Goal: Task Accomplishment & Management: Use online tool/utility

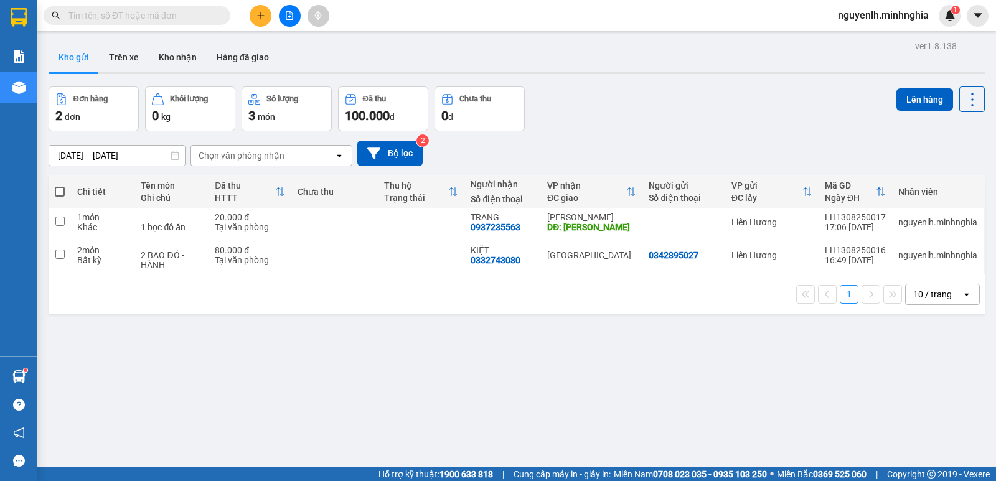
click at [293, 20] on button at bounding box center [290, 16] width 22 height 22
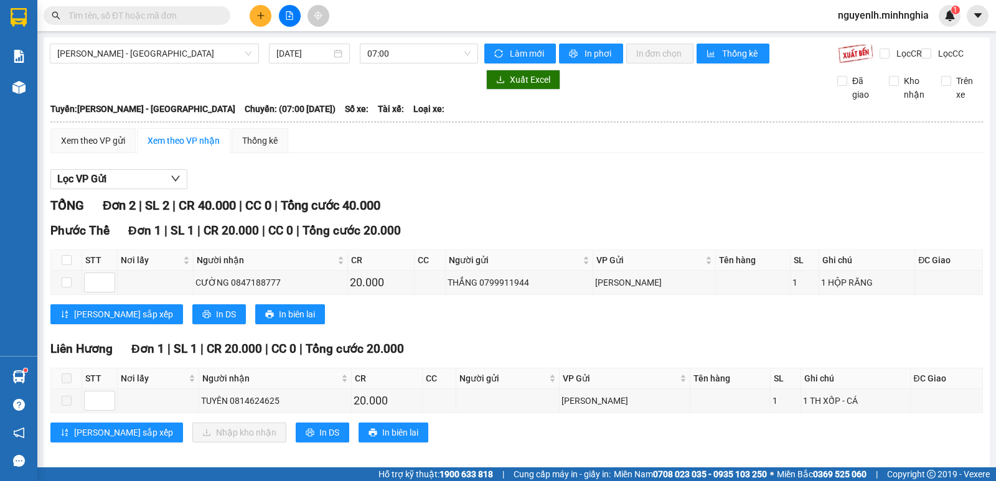
click at [395, 64] on div "[PERSON_NAME] - [GEOGRAPHIC_DATA] [DATE] 07:00" at bounding box center [264, 54] width 428 height 20
click at [303, 48] on input "[DATE]" at bounding box center [303, 54] width 55 height 14
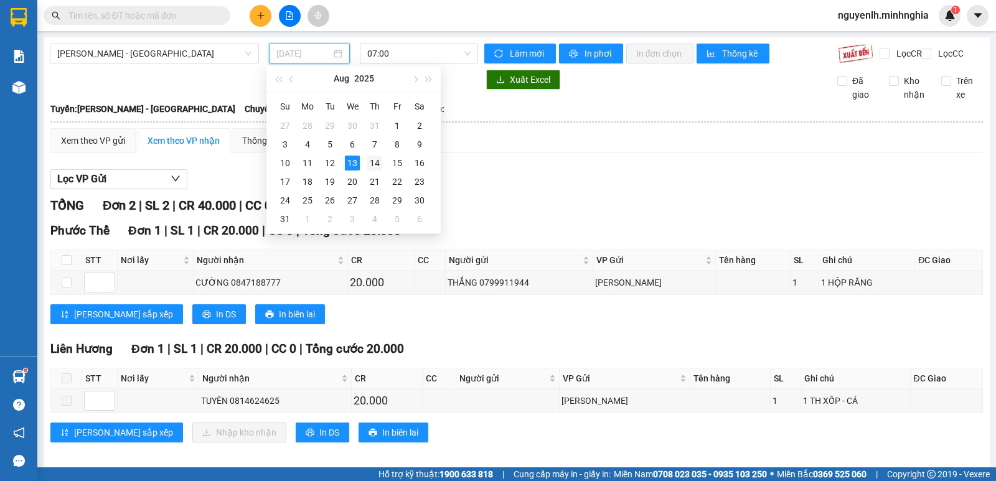
click at [380, 164] on div "14" at bounding box center [374, 163] width 15 height 15
type input "[DATE]"
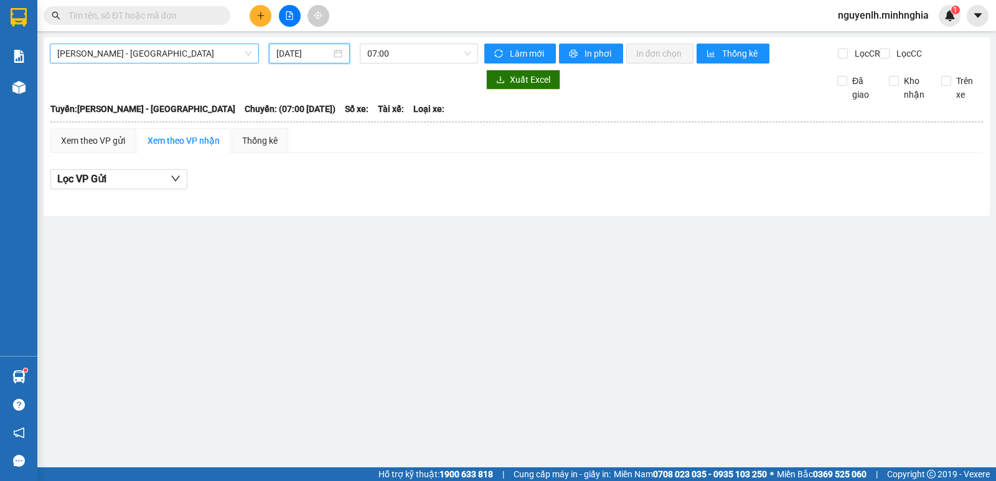
click at [223, 56] on span "[PERSON_NAME] - [GEOGRAPHIC_DATA]" at bounding box center [154, 53] width 194 height 19
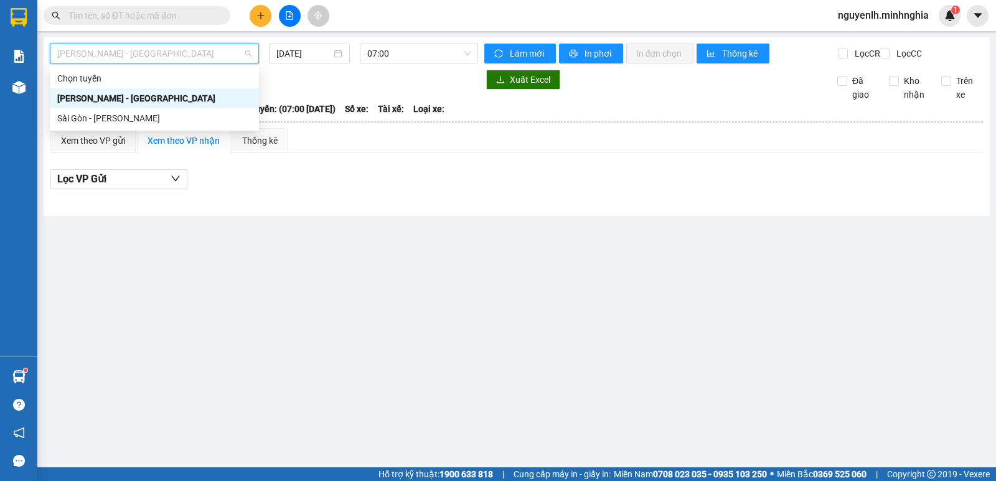
click at [223, 56] on span "[PERSON_NAME] - [GEOGRAPHIC_DATA]" at bounding box center [154, 53] width 194 height 19
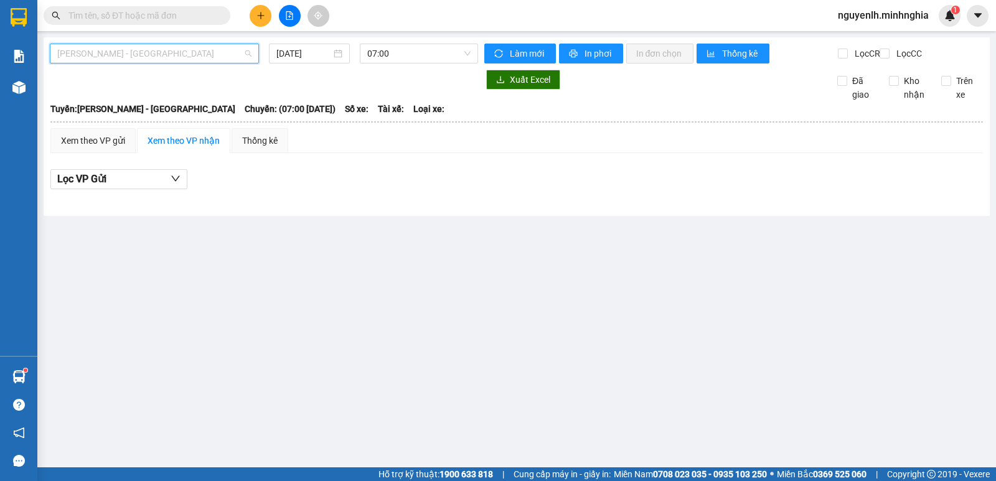
click at [223, 56] on span "[PERSON_NAME] - [GEOGRAPHIC_DATA]" at bounding box center [154, 53] width 194 height 19
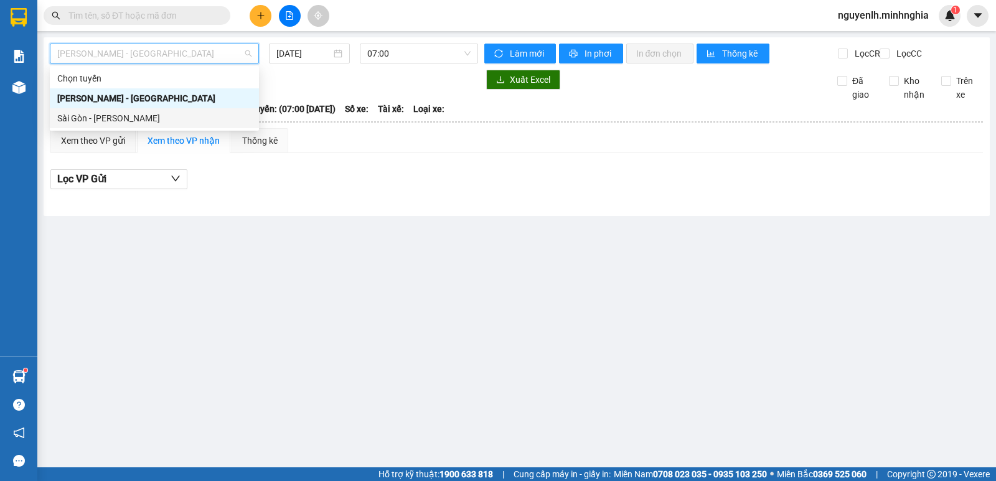
click at [176, 111] on div "Sài Gòn - [PERSON_NAME]" at bounding box center [154, 118] width 194 height 14
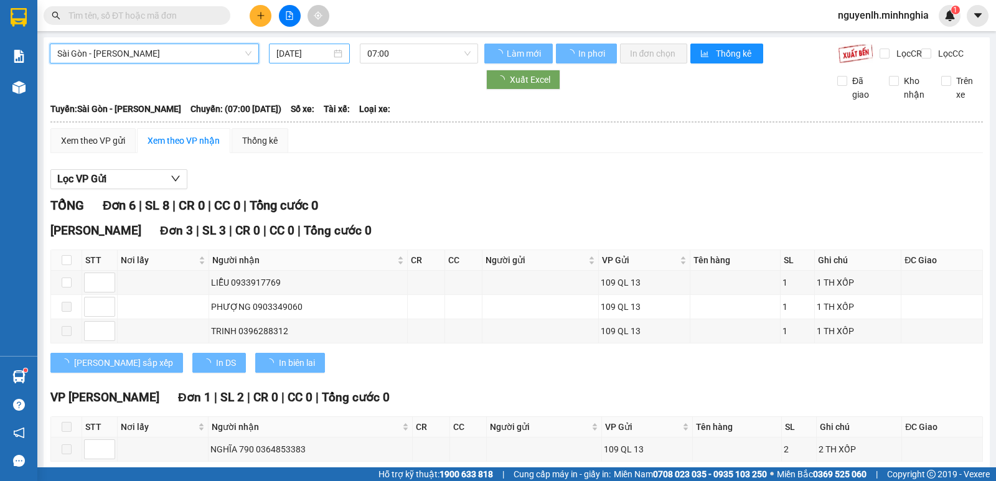
click at [306, 52] on input "[DATE]" at bounding box center [303, 54] width 55 height 14
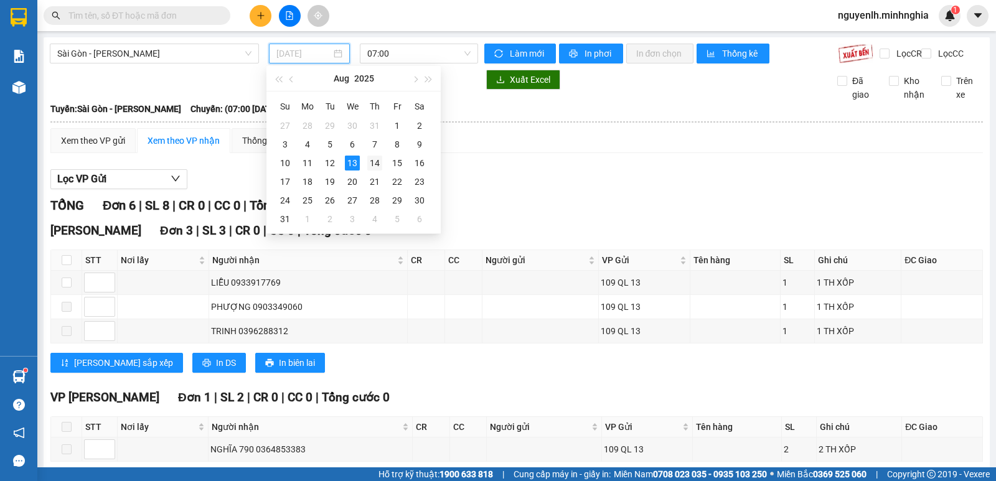
click at [374, 164] on div "14" at bounding box center [374, 163] width 15 height 15
type input "[DATE]"
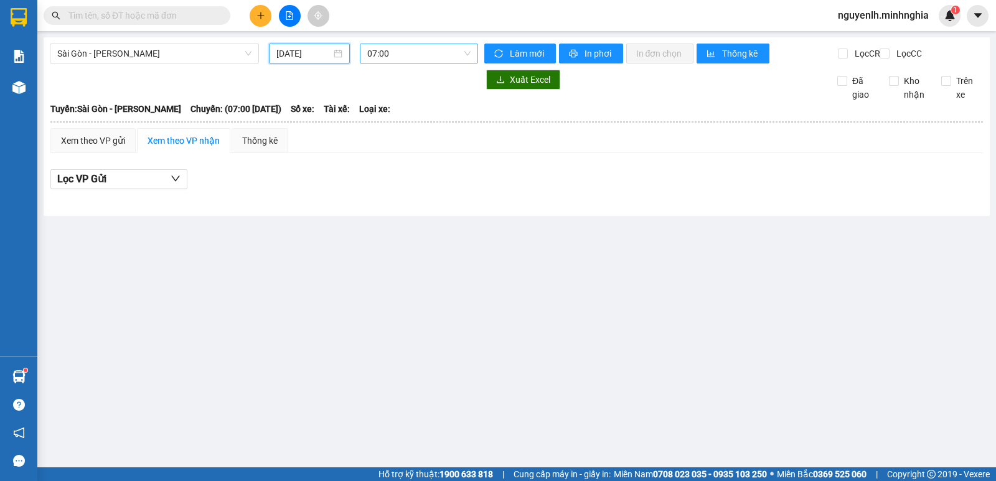
click at [404, 62] on span "07:00" at bounding box center [418, 53] width 103 height 19
click at [414, 60] on span "07:00" at bounding box center [418, 53] width 103 height 19
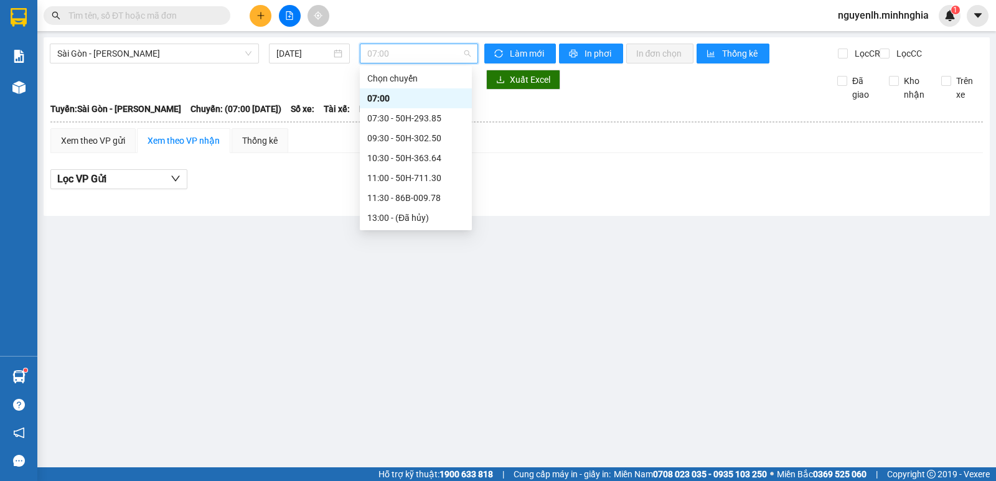
click at [414, 60] on span "07:00" at bounding box center [418, 53] width 103 height 19
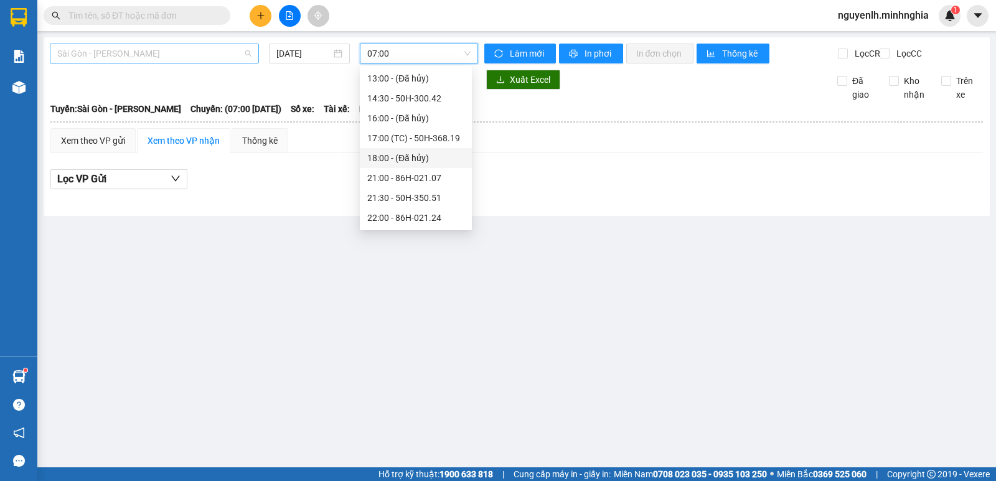
click at [212, 48] on span "Sài Gòn - [PERSON_NAME]" at bounding box center [154, 53] width 194 height 19
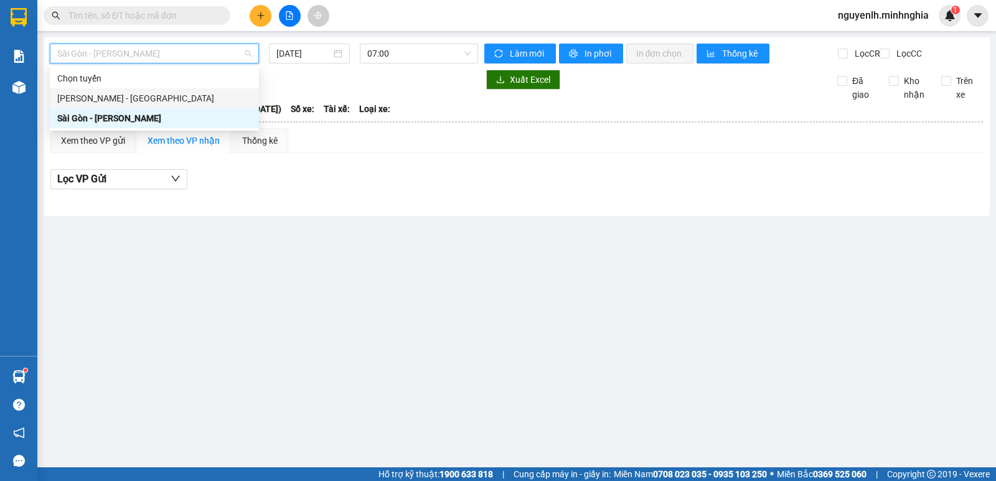
click at [194, 102] on div "[PERSON_NAME] - [GEOGRAPHIC_DATA]" at bounding box center [154, 99] width 194 height 14
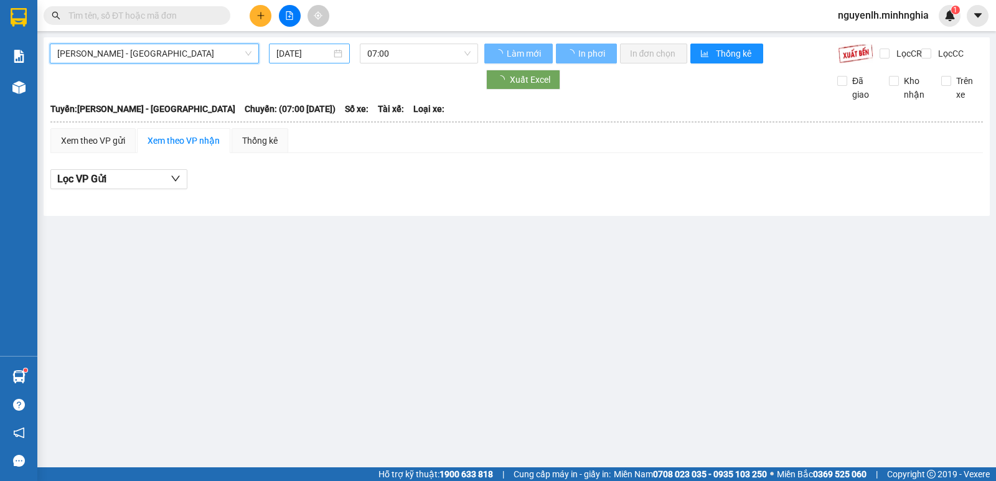
click at [290, 59] on input "[DATE]" at bounding box center [303, 54] width 55 height 14
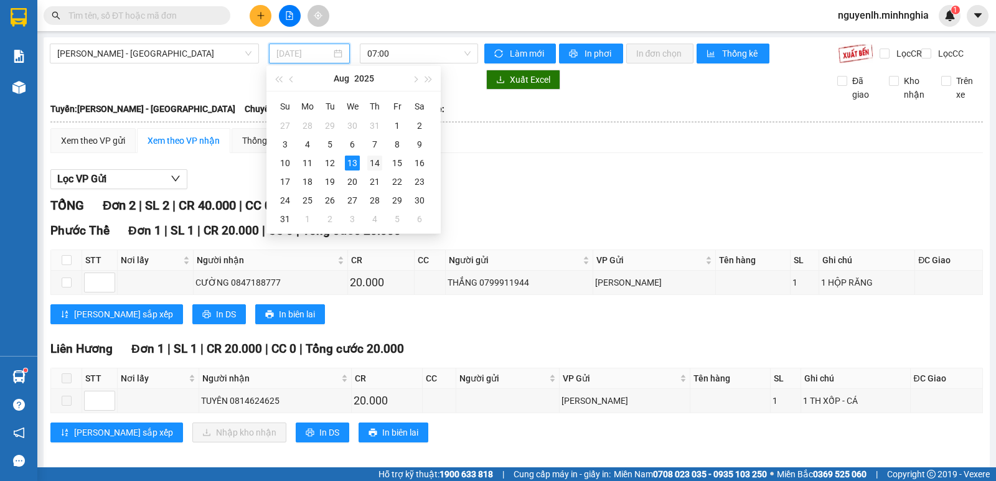
click at [377, 161] on div "14" at bounding box center [374, 163] width 15 height 15
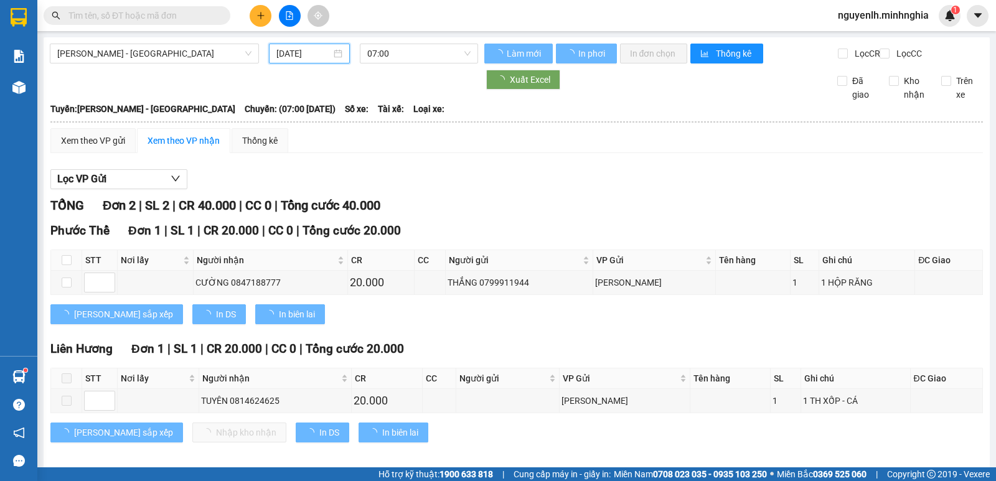
type input "[DATE]"
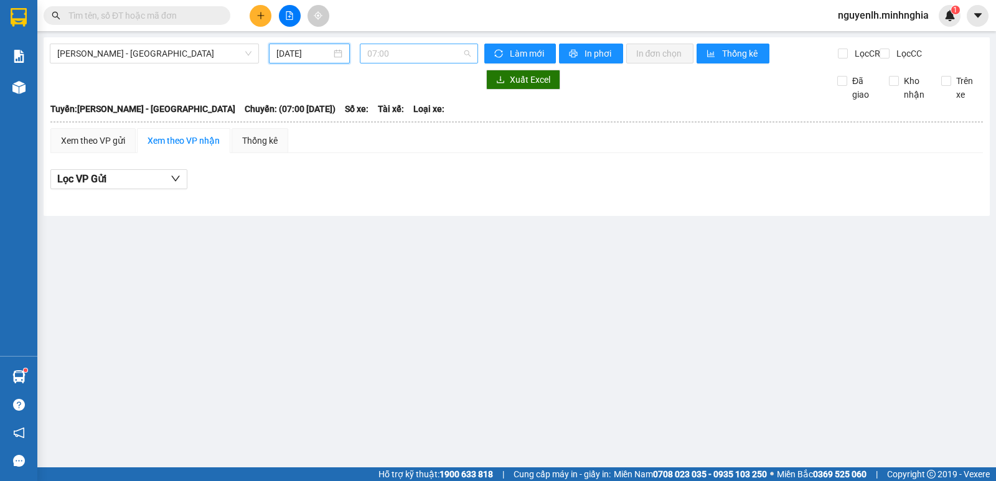
click at [404, 56] on span "07:00" at bounding box center [418, 53] width 103 height 19
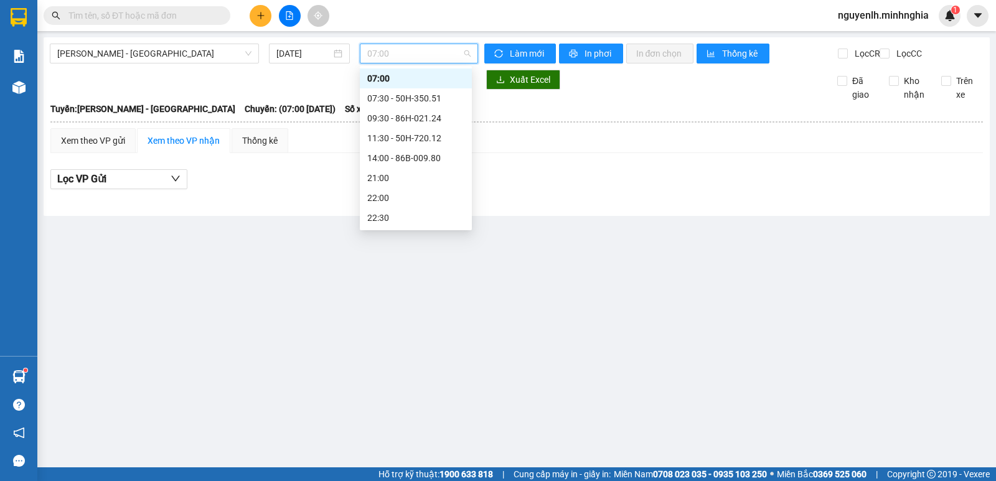
scroll to position [100, 0]
